Goal: Information Seeking & Learning: Learn about a topic

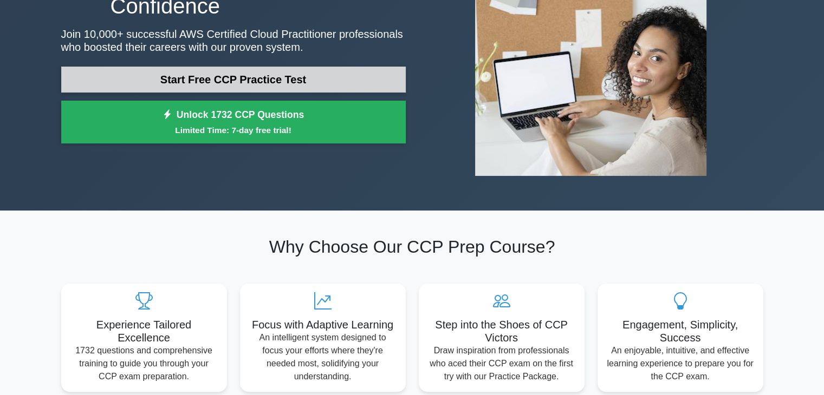
click at [297, 76] on link "Start Free CCP Practice Test" at bounding box center [233, 80] width 344 height 26
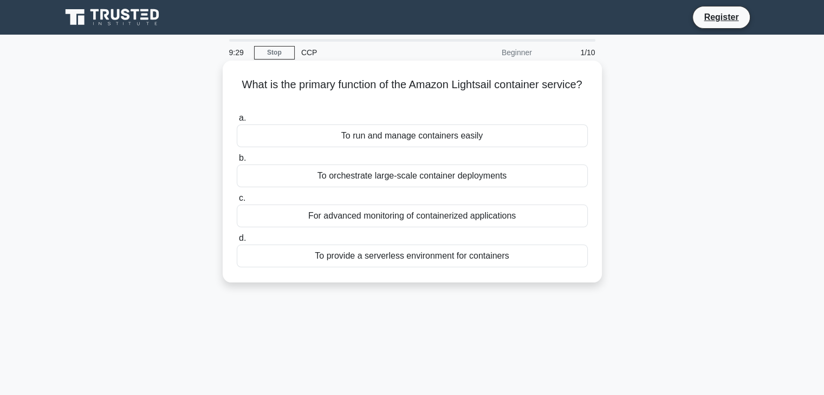
click at [409, 135] on div "To run and manage containers easily" at bounding box center [412, 136] width 351 height 23
click at [237, 122] on input "a. To run and manage containers easily" at bounding box center [237, 118] width 0 height 7
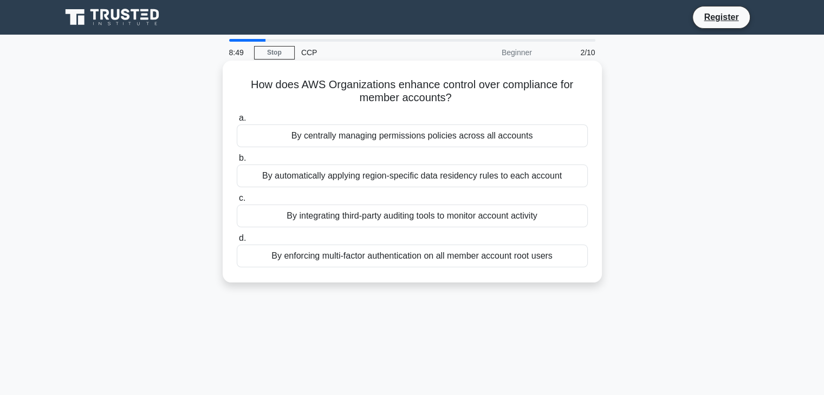
click at [440, 138] on div "By centrally managing permissions policies across all accounts" at bounding box center [412, 136] width 351 height 23
click at [237, 122] on input "a. By centrally managing permissions policies across all accounts" at bounding box center [237, 118] width 0 height 7
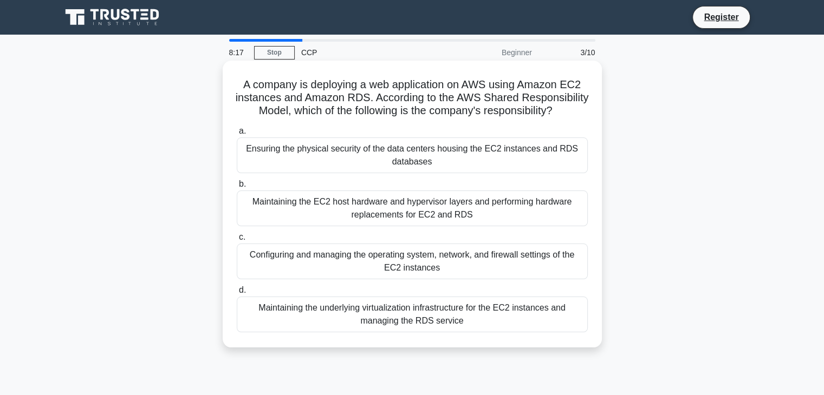
click at [401, 277] on div "Configuring and managing the operating system, network, and firewall settings o…" at bounding box center [412, 262] width 351 height 36
click at [237, 241] on input "c. Configuring and managing the operating system, network, and firewall setting…" at bounding box center [237, 237] width 0 height 7
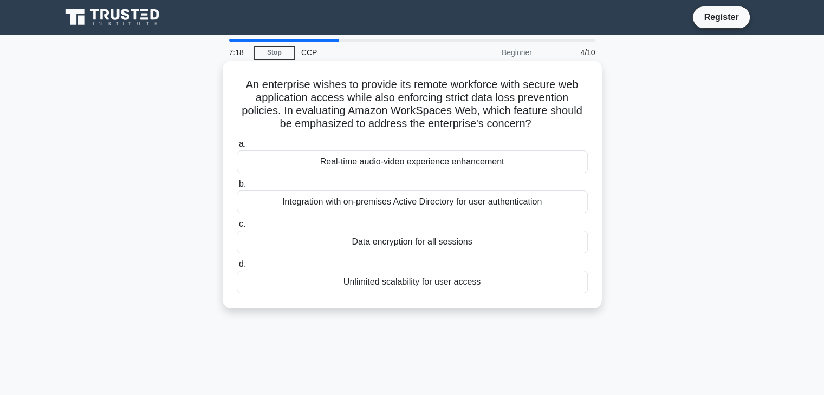
click at [399, 199] on div "Integration with on-premises Active Directory for user authentication" at bounding box center [412, 202] width 351 height 23
click at [237, 188] on input "b. Integration with on-premises Active Directory for user authentication" at bounding box center [237, 184] width 0 height 7
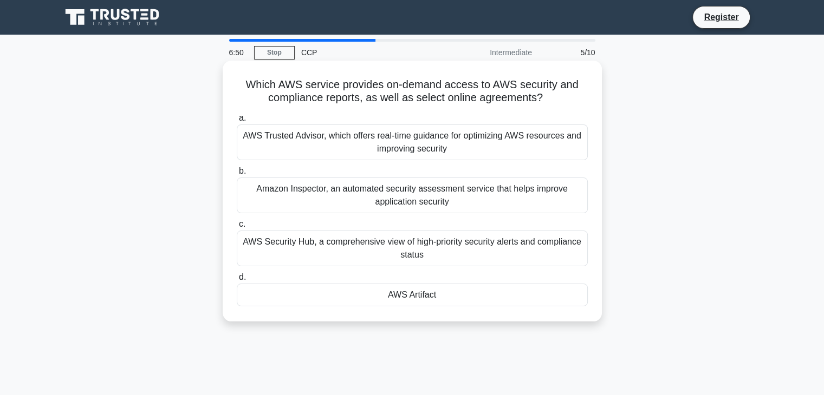
click at [370, 151] on div "AWS Trusted Advisor, which offers real-time guidance for optimizing AWS resourc…" at bounding box center [412, 143] width 351 height 36
click at [237, 122] on input "a. AWS Trusted Advisor, which offers real-time guidance for optimizing AWS reso…" at bounding box center [237, 118] width 0 height 7
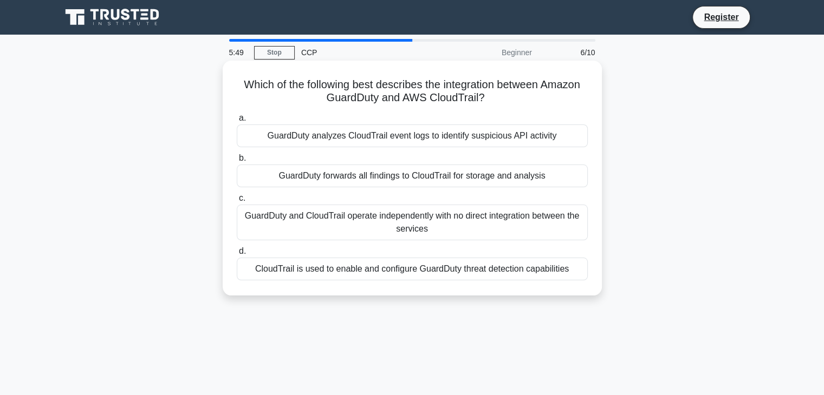
click at [489, 139] on div "GuardDuty analyzes CloudTrail event logs to identify suspicious API activity" at bounding box center [412, 136] width 351 height 23
click at [237, 122] on input "a. GuardDuty analyzes CloudTrail event logs to identify suspicious API activity" at bounding box center [237, 118] width 0 height 7
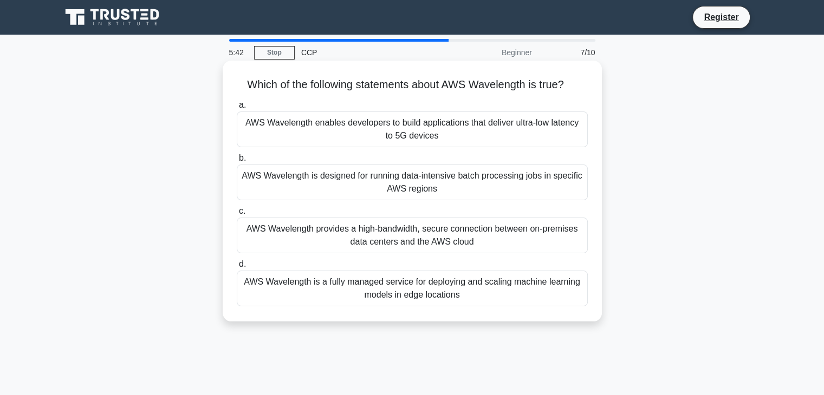
click at [414, 130] on div "AWS Wavelength enables developers to build applications that deliver ultra-low …" at bounding box center [412, 130] width 351 height 36
click at [237, 109] on input "a. AWS Wavelength enables developers to build applications that deliver ultra-l…" at bounding box center [237, 105] width 0 height 7
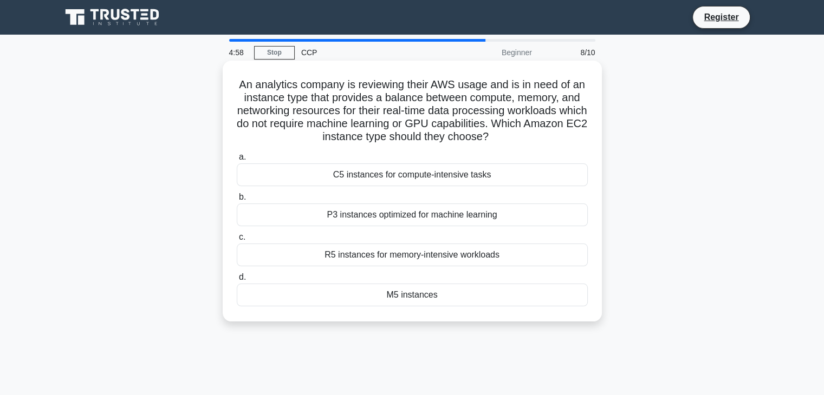
click at [395, 294] on div "M5 instances" at bounding box center [412, 295] width 351 height 23
click at [237, 281] on input "d. M5 instances" at bounding box center [237, 277] width 0 height 7
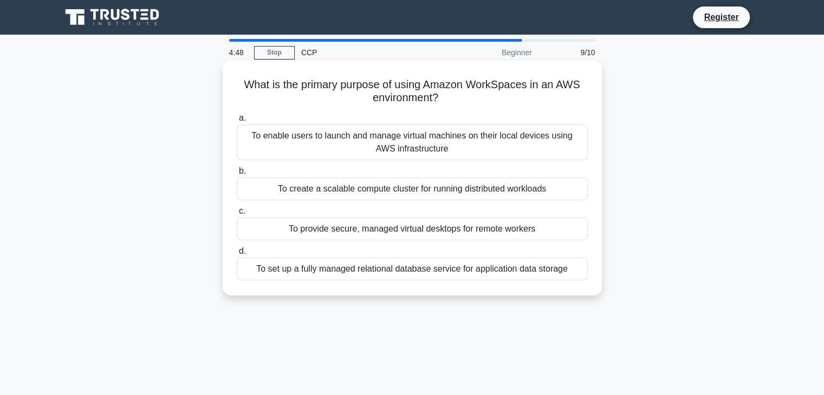
click at [492, 140] on div "To enable users to launch and manage virtual machines on their local devices us…" at bounding box center [412, 143] width 351 height 36
click at [237, 122] on input "a. To enable users to launch and manage virtual machines on their local devices…" at bounding box center [237, 118] width 0 height 7
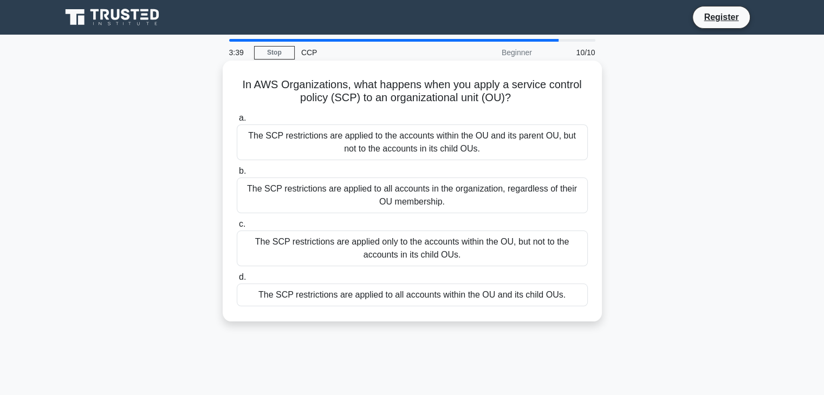
click at [351, 244] on div "The SCP restrictions are applied only to the accounts within the OU, but not to…" at bounding box center [412, 249] width 351 height 36
click at [237, 228] on input "c. The SCP restrictions are applied only to the accounts within the OU, but not…" at bounding box center [237, 224] width 0 height 7
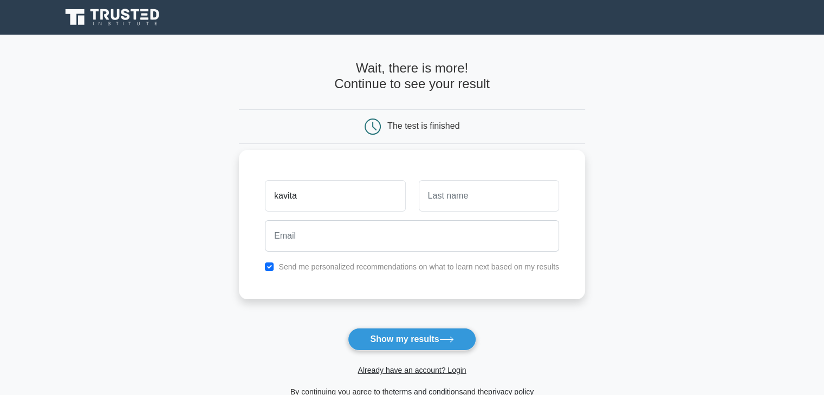
type input "kavita"
type input "[PERSON_NAME]"
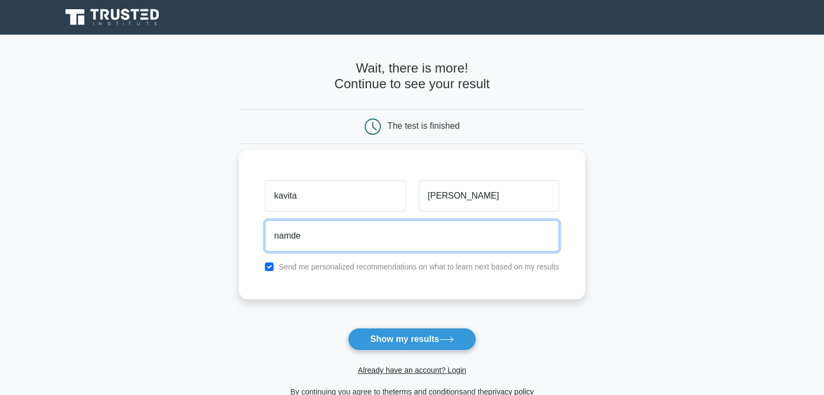
type input "namdevkavita5@gmail.com"
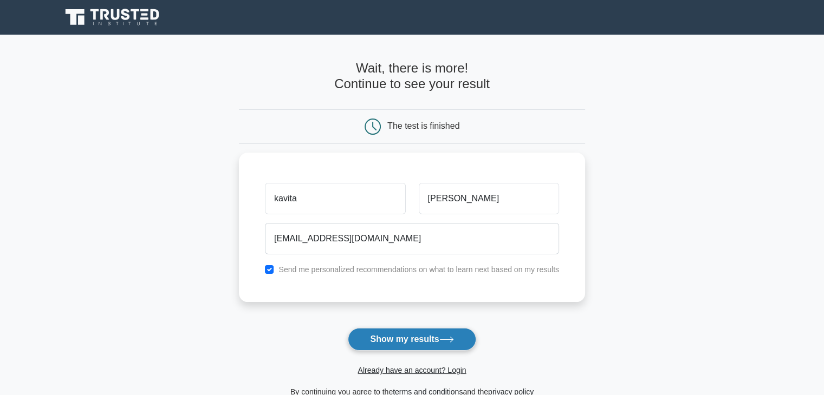
click at [401, 340] on button "Show my results" at bounding box center [412, 339] width 128 height 23
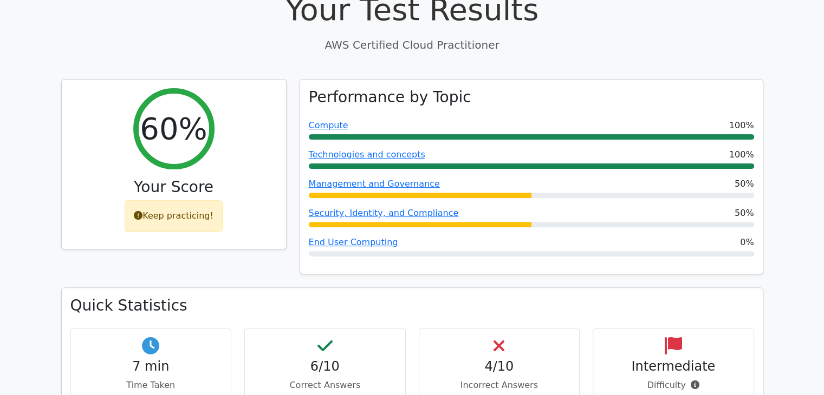
scroll to position [325, 0]
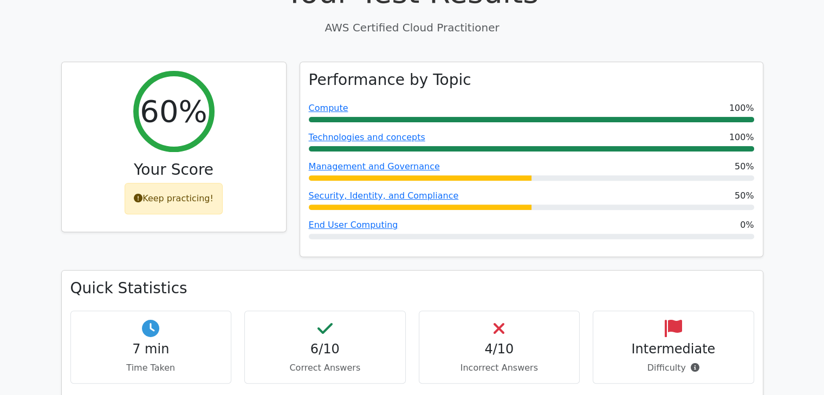
scroll to position [368, 0]
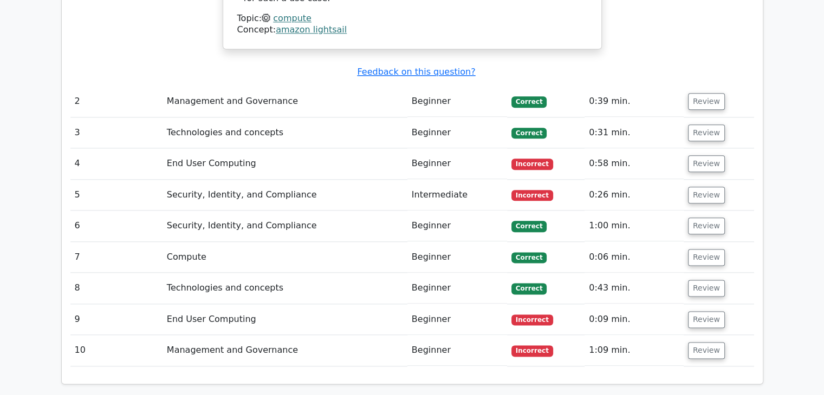
scroll to position [1300, 0]
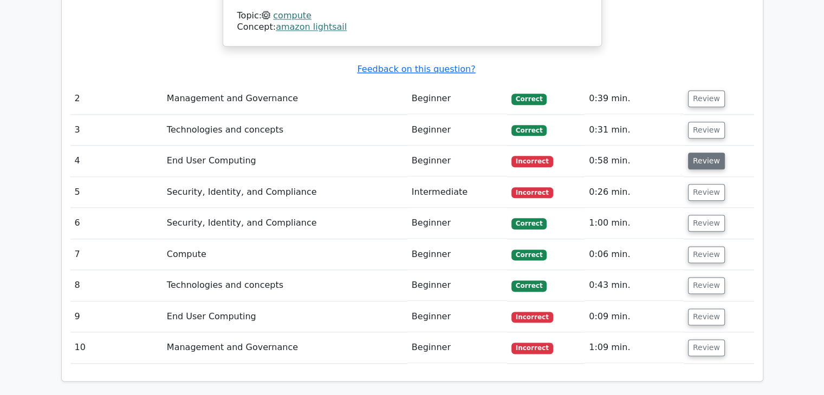
click at [703, 153] on button "Review" at bounding box center [706, 161] width 37 height 17
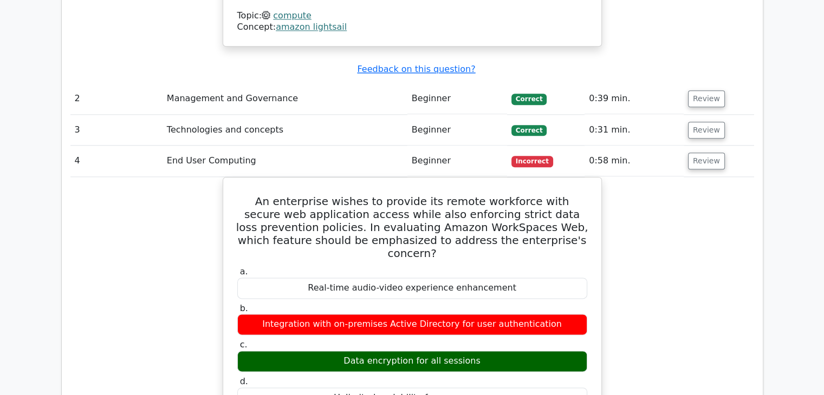
click at [713, 153] on button "Review" at bounding box center [706, 161] width 37 height 17
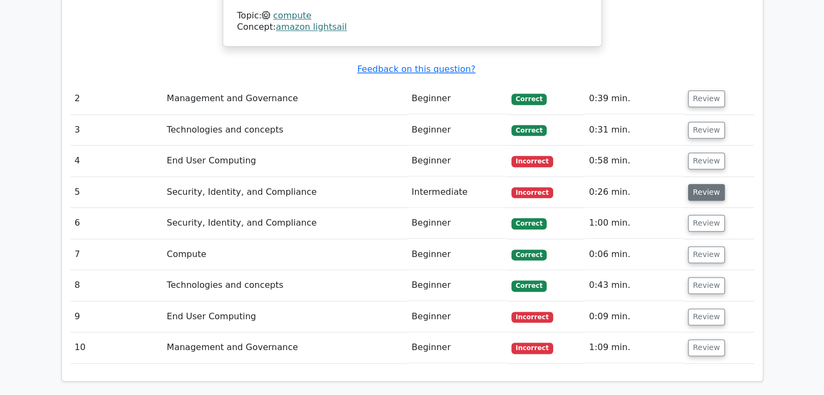
click at [704, 184] on button "Review" at bounding box center [706, 192] width 37 height 17
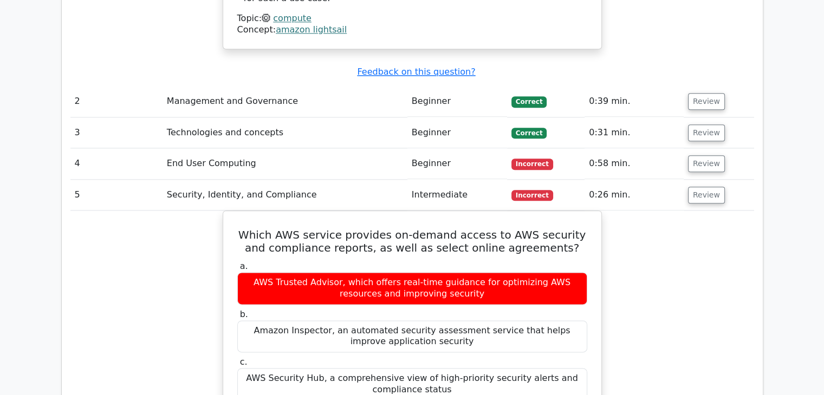
click at [768, 276] on div "Question Analysis Question # Topic Difficulty Result Time Spent Action 1 Comput…" at bounding box center [412, 168] width 715 height 1407
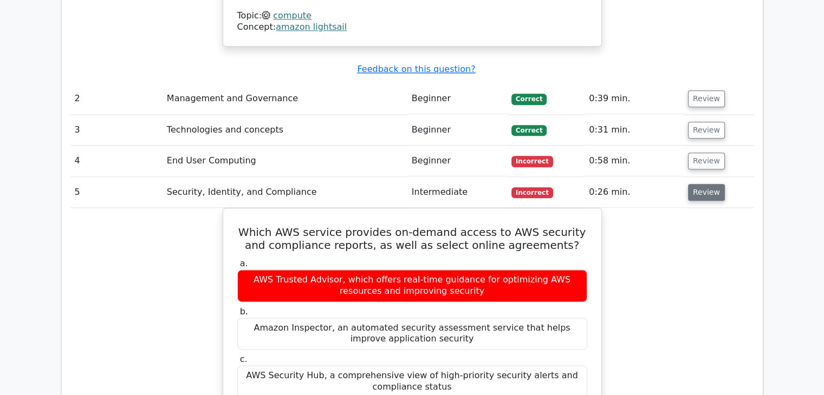
click at [697, 184] on button "Review" at bounding box center [706, 192] width 37 height 17
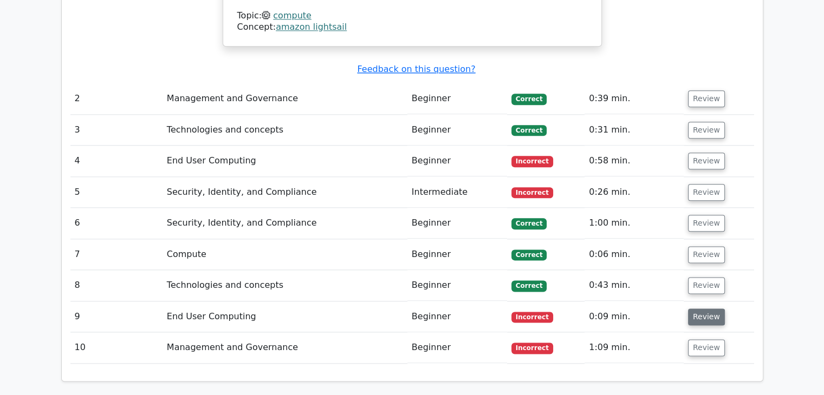
click at [706, 309] on button "Review" at bounding box center [706, 317] width 37 height 17
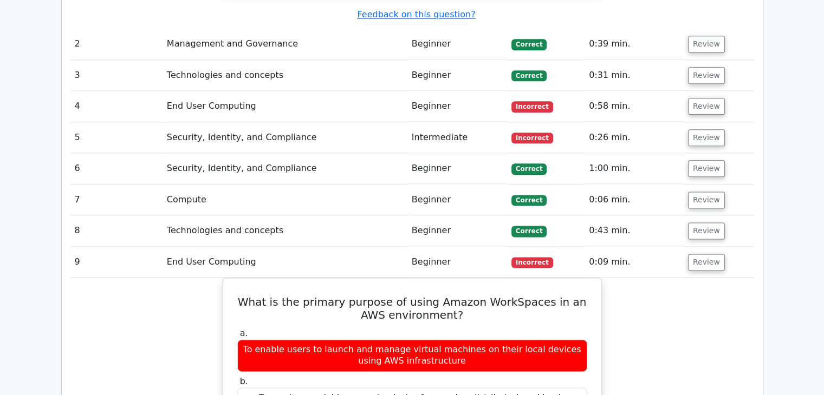
scroll to position [1473, 0]
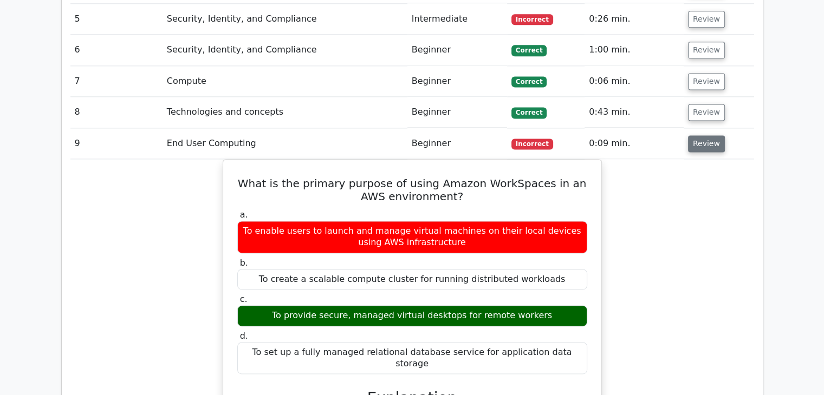
click at [696, 135] on button "Review" at bounding box center [706, 143] width 37 height 17
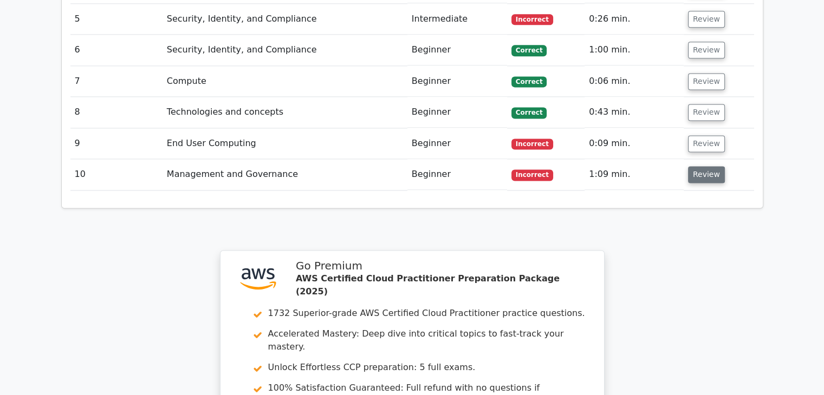
click at [699, 166] on button "Review" at bounding box center [706, 174] width 37 height 17
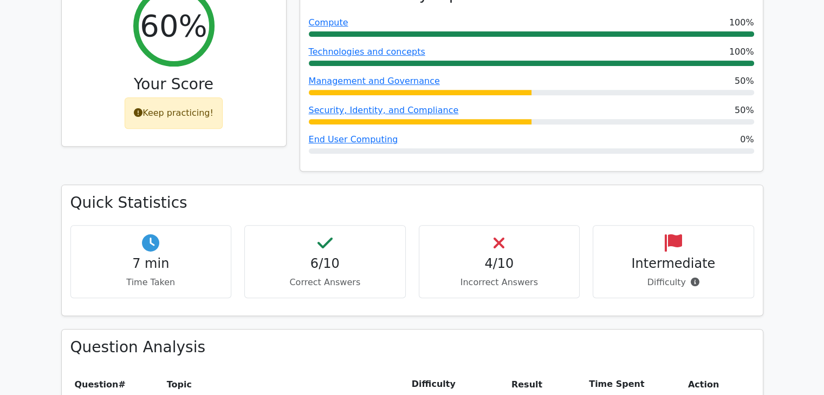
scroll to position [90, 0]
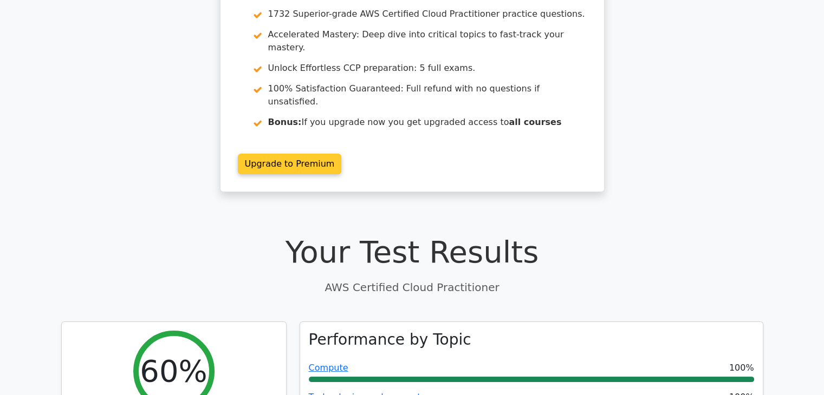
click at [292, 154] on link "Upgrade to Premium" at bounding box center [290, 164] width 104 height 21
